Goal: Task Accomplishment & Management: Manage account settings

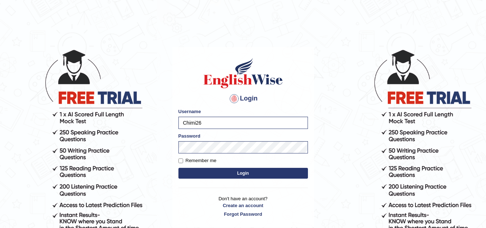
drag, startPoint x: 0, startPoint y: 0, endPoint x: 208, endPoint y: 125, distance: 242.5
click at [208, 125] on input "Chimi26" at bounding box center [244, 123] width 130 height 12
drag, startPoint x: 208, startPoint y: 125, endPoint x: 163, endPoint y: 117, distance: 45.6
click at [163, 117] on body "Login Please fix the following errors: Username Chimi26 Password Remember me Lo…" at bounding box center [243, 138] width 486 height 228
type input "T"
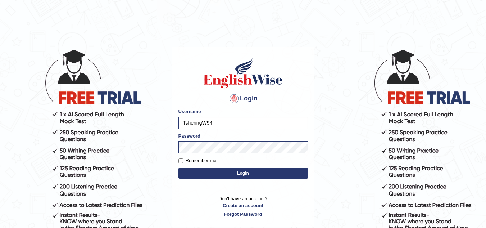
type input "TsheringW94"
click at [175, 147] on div "Login Please fix the following errors: Username TsheringW94 Password Remember m…" at bounding box center [243, 137] width 142 height 180
click at [195, 170] on button "Login" at bounding box center [244, 173] width 130 height 11
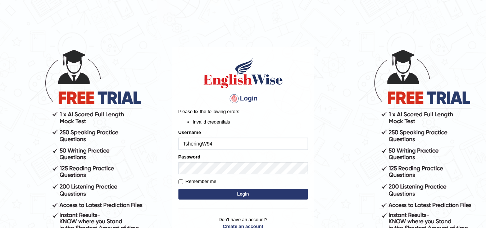
click at [227, 143] on input "TsheringW94" at bounding box center [244, 144] width 130 height 12
drag, startPoint x: 207, startPoint y: 143, endPoint x: 212, endPoint y: 149, distance: 7.4
click at [207, 144] on input "TsheringW94" at bounding box center [244, 144] width 130 height 12
drag, startPoint x: 220, startPoint y: 146, endPoint x: 163, endPoint y: 139, distance: 57.4
click at [161, 140] on body "Login Please fix the following errors: Invalid credentials Username TsheringW94…" at bounding box center [243, 138] width 486 height 228
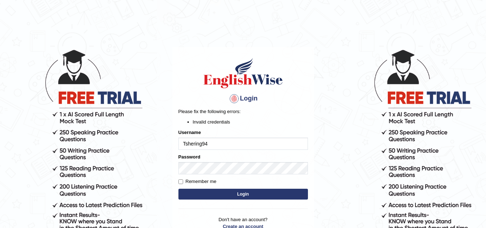
type input "Tshering94"
click at [215, 195] on button "Login" at bounding box center [244, 194] width 130 height 11
click at [316, 118] on body "Login Please fix the following errors: Invalid credentials Username Tshering94 …" at bounding box center [243, 138] width 486 height 228
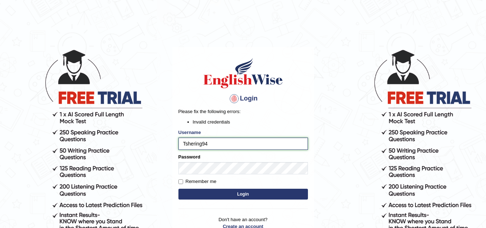
click at [216, 145] on input "Tshering94" at bounding box center [244, 144] width 130 height 12
type input "TsheringW93"
click at [246, 191] on button "Login" at bounding box center [244, 194] width 130 height 11
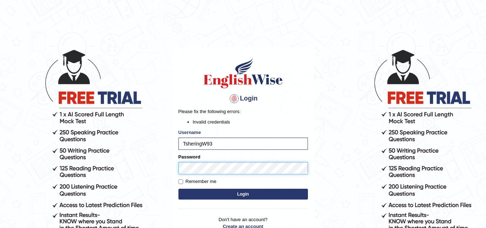
click at [179, 189] on button "Login" at bounding box center [244, 194] width 130 height 11
click at [169, 165] on body "Login Please fix the following errors: Invalid credentials Username TsheringW93…" at bounding box center [243, 138] width 486 height 228
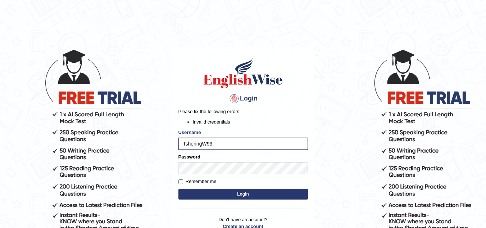
click at [199, 193] on button "Login" at bounding box center [244, 194] width 130 height 11
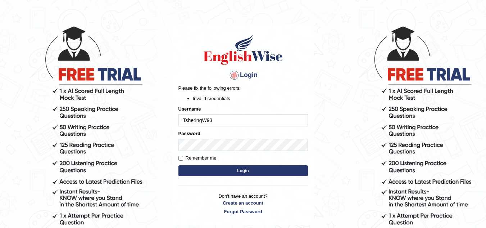
scroll to position [36, 0]
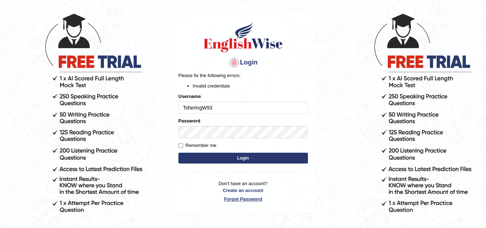
click at [241, 198] on link "Forgot Password" at bounding box center [244, 198] width 130 height 7
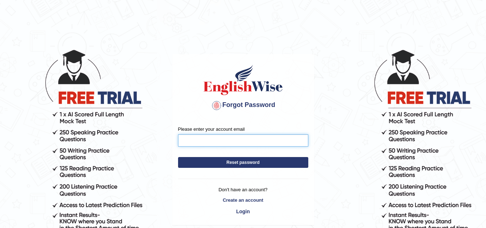
click at [201, 143] on input "Please enter your account email" at bounding box center [243, 140] width 130 height 12
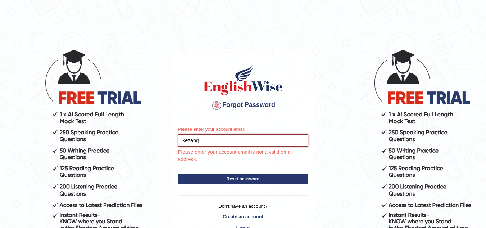
drag, startPoint x: 211, startPoint y: 142, endPoint x: 156, endPoint y: 137, distance: 55.3
click at [156, 137] on body "Forgot Password Please enter your account email kezang Please enter your accoun…" at bounding box center [243, 138] width 486 height 228
paste input "kezangdeki664@gmail.com"
drag, startPoint x: 192, startPoint y: 140, endPoint x: 203, endPoint y: 159, distance: 22.7
click at [196, 145] on input "kezangdeki664@gmail.com" at bounding box center [243, 140] width 130 height 12
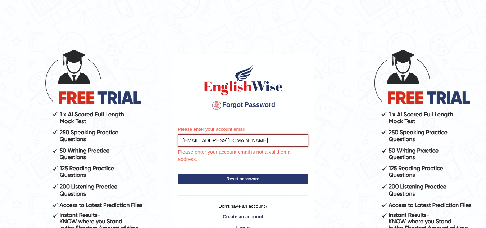
type input "kezangdeki664@gmail.com"
click at [247, 177] on button "Reset password" at bounding box center [243, 179] width 130 height 11
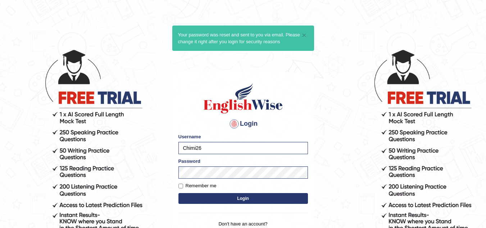
drag, startPoint x: 224, startPoint y: 151, endPoint x: 148, endPoint y: 145, distance: 75.8
click at [148, 145] on body "× Your password was reset and sent to you via email. Please change it right aft…" at bounding box center [243, 138] width 486 height 228
type input "TsheringW93"
click at [171, 165] on main "× Your password was reset and sent to you via email. Please change it right aft…" at bounding box center [243, 138] width 144 height 229
click at [209, 199] on button "Login" at bounding box center [244, 198] width 130 height 11
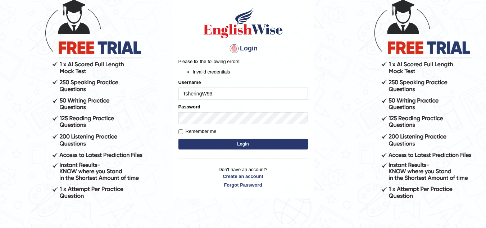
scroll to position [27, 0]
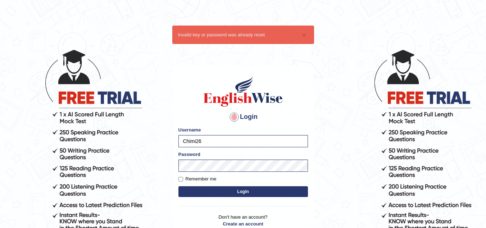
drag, startPoint x: 213, startPoint y: 143, endPoint x: 162, endPoint y: 141, distance: 50.8
click at [162, 141] on body "× Invalid key or password was already reset Login Please fix the following erro…" at bounding box center [243, 138] width 486 height 228
type input "TsheringW93"
click at [164, 163] on body "× Invalid key or password was already reset Login Please fix the following erro…" at bounding box center [243, 138] width 486 height 228
click at [203, 191] on button "Login" at bounding box center [244, 191] width 130 height 11
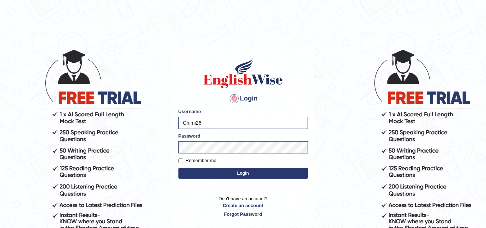
drag, startPoint x: 211, startPoint y: 124, endPoint x: 144, endPoint y: 119, distance: 67.1
click at [144, 119] on body "Login Please fix the following errors: Username Chimi26 Password Remember me Lo…" at bounding box center [243, 138] width 486 height 228
type input "TsheringW93"
click at [149, 152] on body "Login Please fix the following errors: Username TsheringW93 Password Remember m…" at bounding box center [243, 138] width 486 height 228
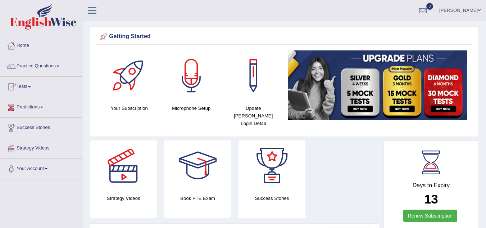
click at [37, 62] on link "Practice Questions" at bounding box center [41, 65] width 82 height 18
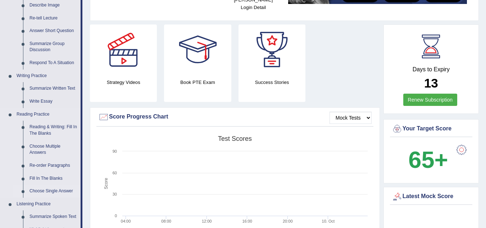
scroll to position [180, 0]
